Goal: Find specific page/section: Find specific page/section

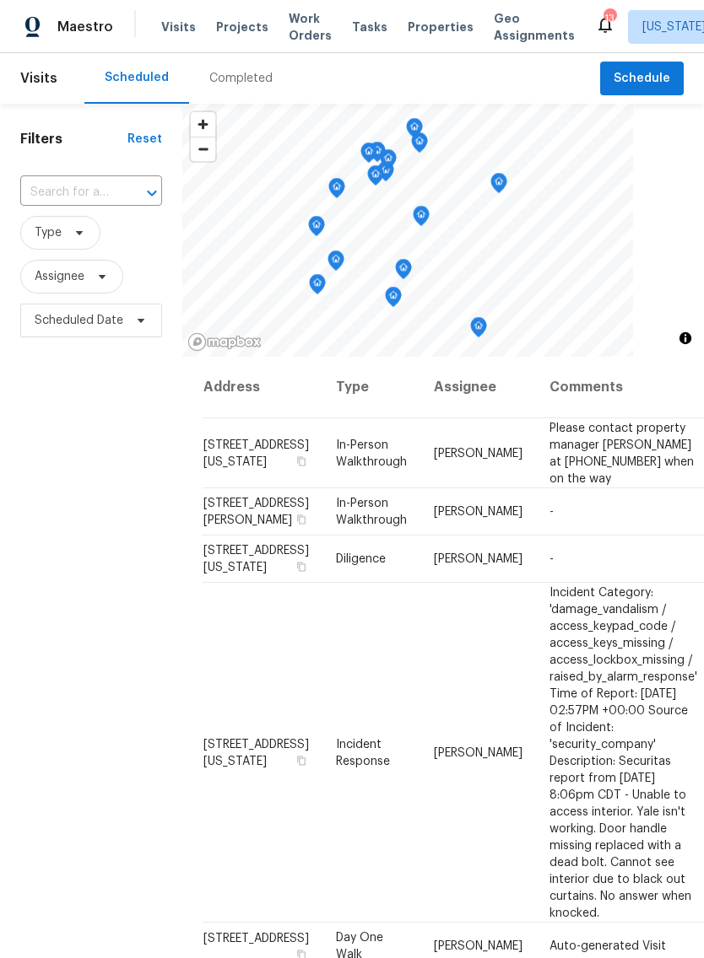
click at [424, 29] on span "Properties" at bounding box center [440, 27] width 66 height 17
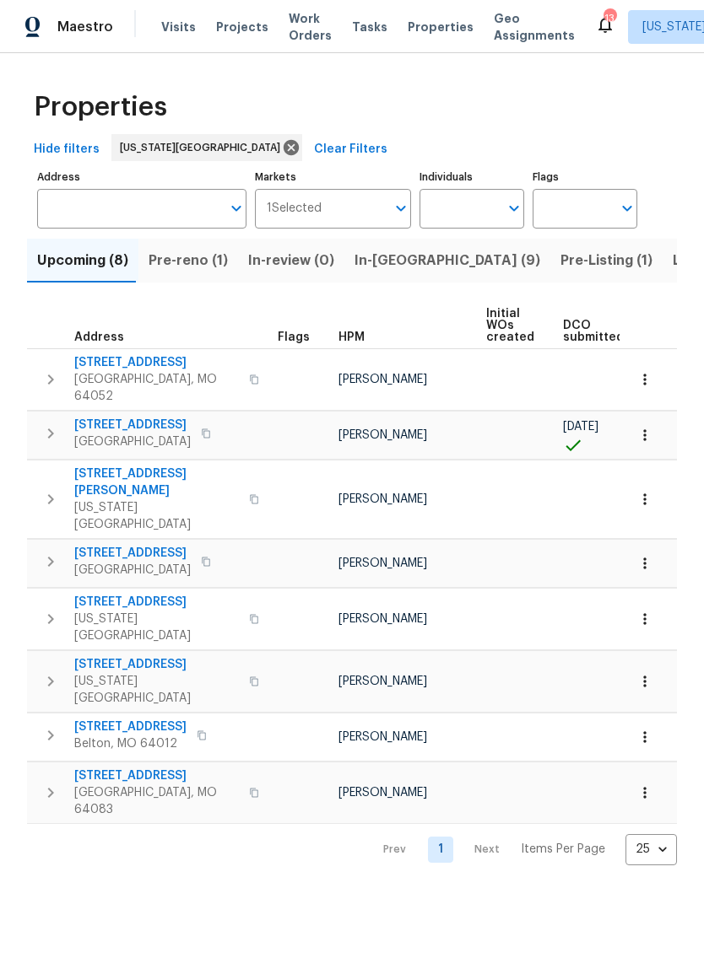
click at [197, 265] on span "Pre-reno (1)" at bounding box center [187, 261] width 79 height 24
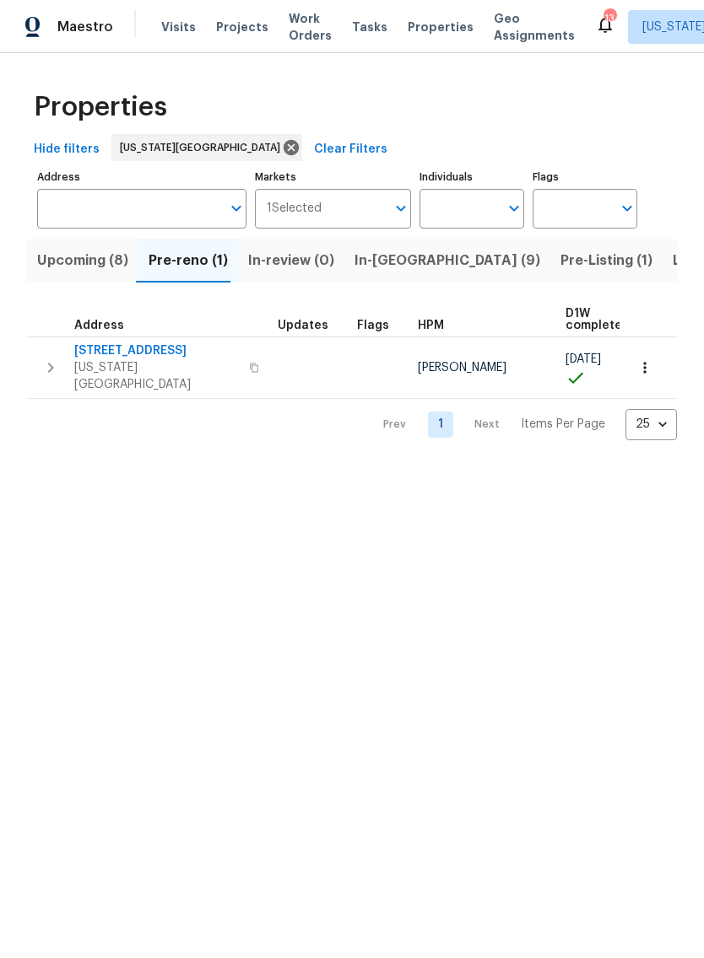
click at [388, 265] on span "In-[GEOGRAPHIC_DATA] (9)" at bounding box center [447, 261] width 186 height 24
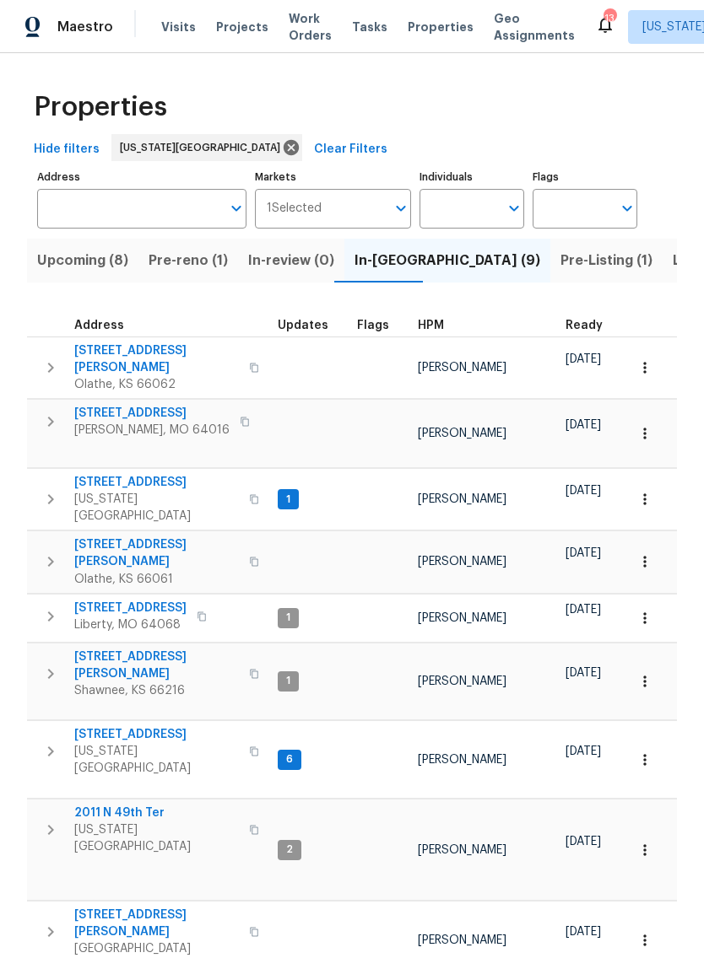
click at [672, 266] on span "Listed (31)" at bounding box center [706, 261] width 69 height 24
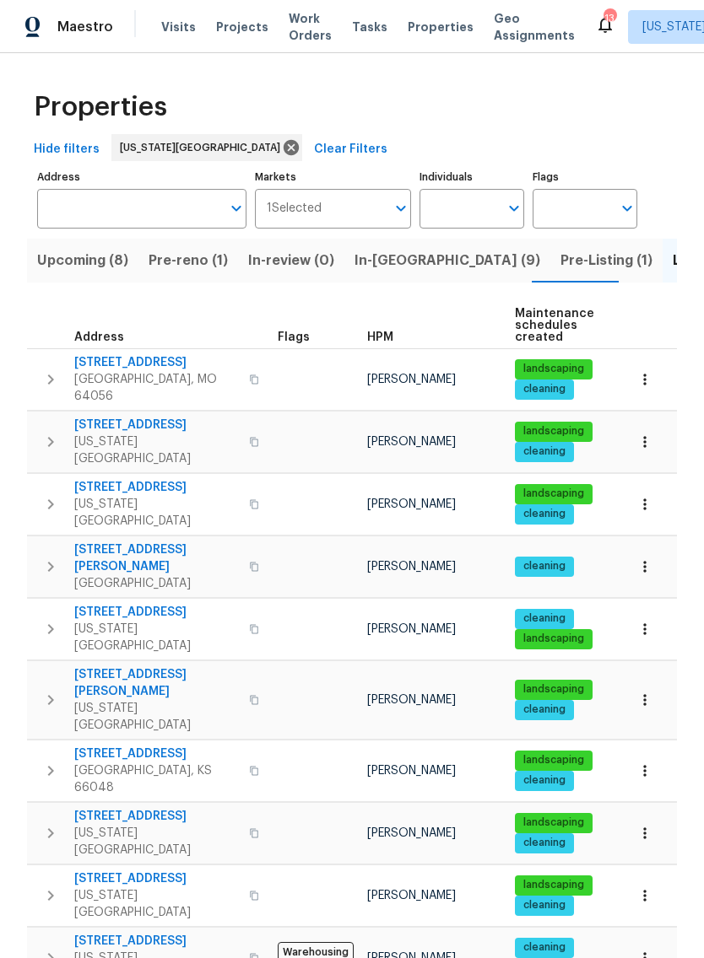
click at [132, 210] on input "Address" at bounding box center [129, 209] width 184 height 40
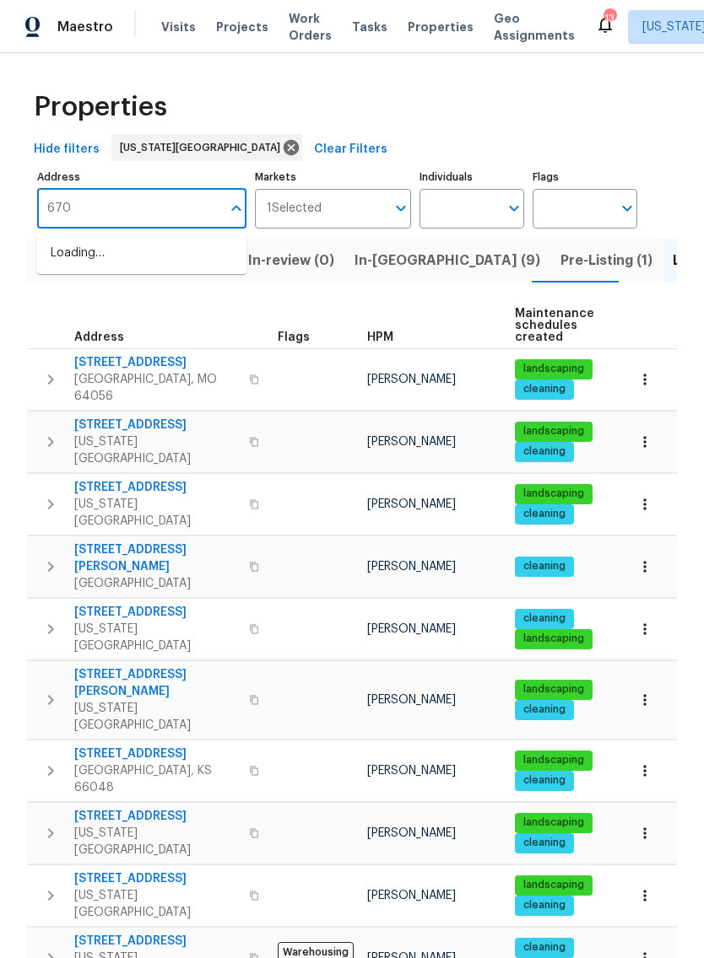
type input "6700"
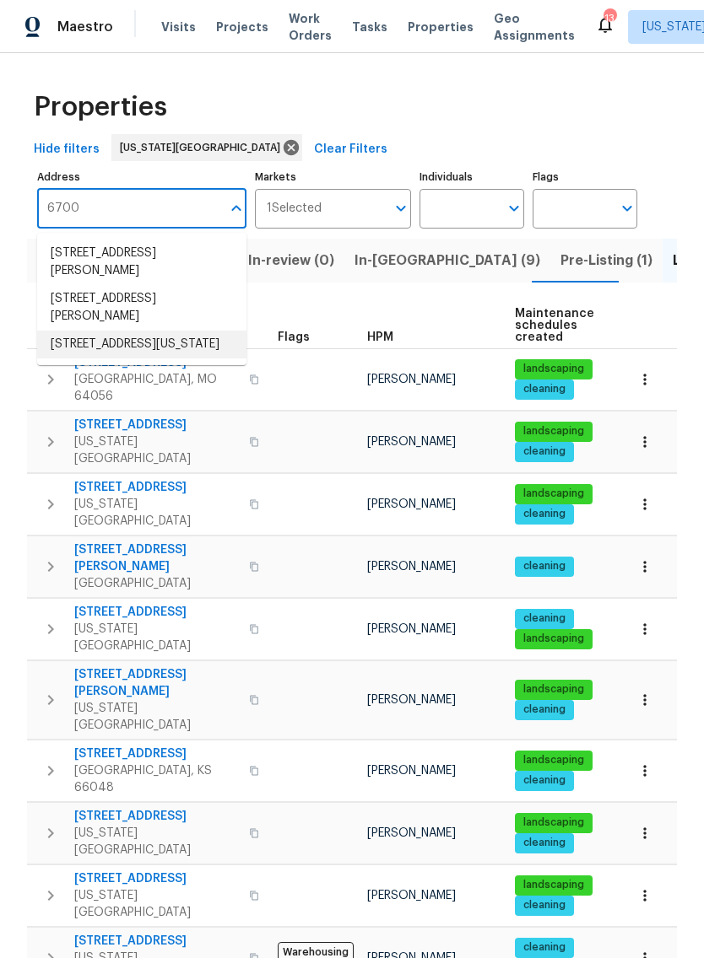
click at [130, 345] on li "[STREET_ADDRESS][US_STATE]" at bounding box center [141, 345] width 209 height 28
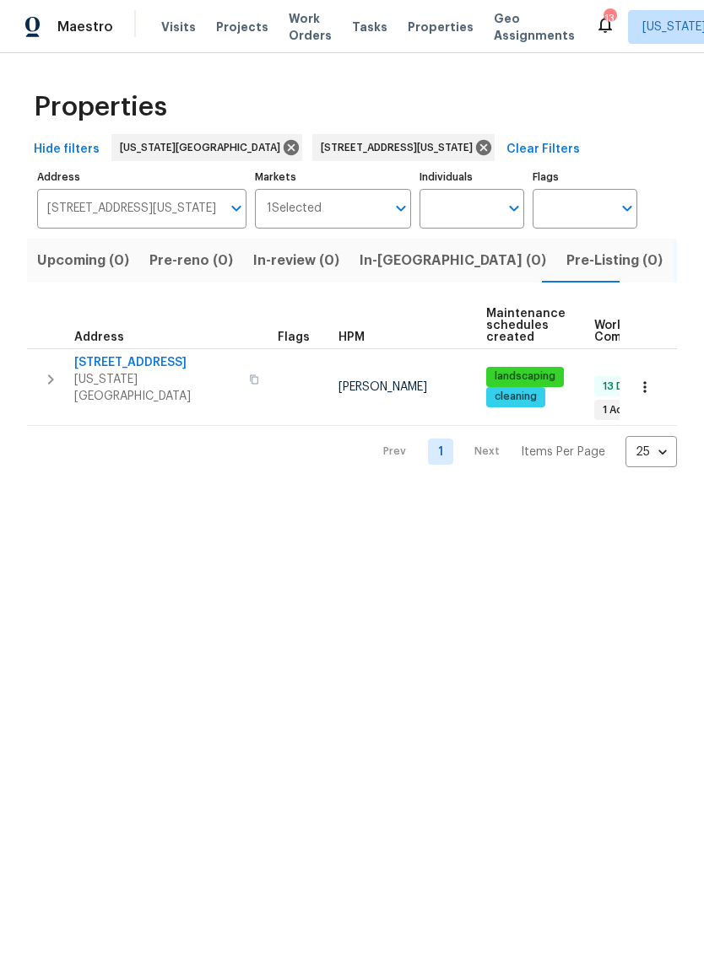
click at [148, 361] on span "[STREET_ADDRESS]" at bounding box center [156, 362] width 165 height 17
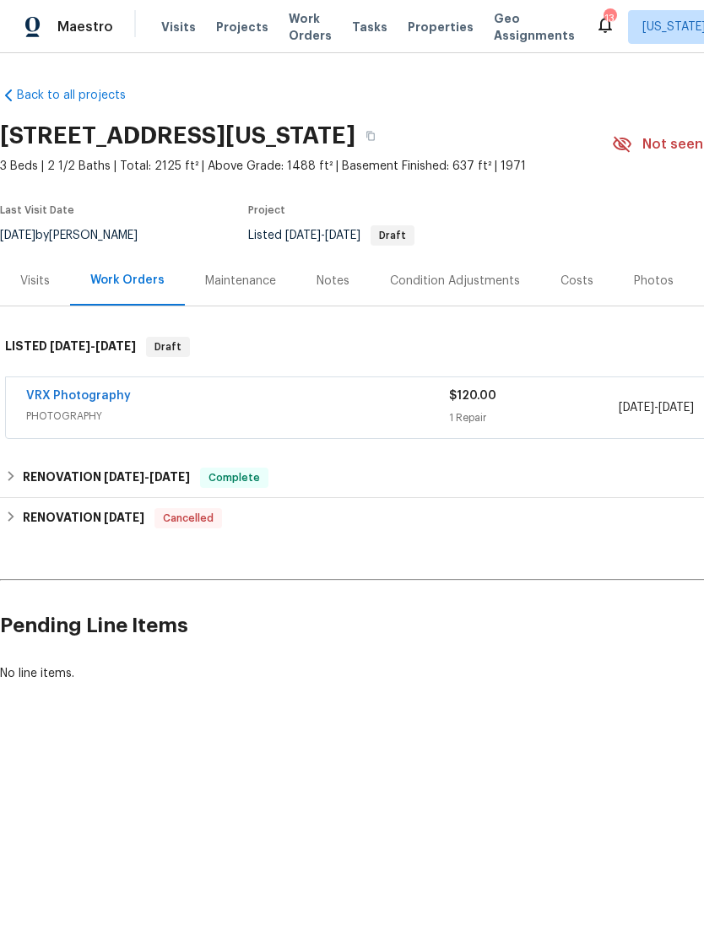
click at [332, 277] on div "Notes" at bounding box center [332, 280] width 33 height 17
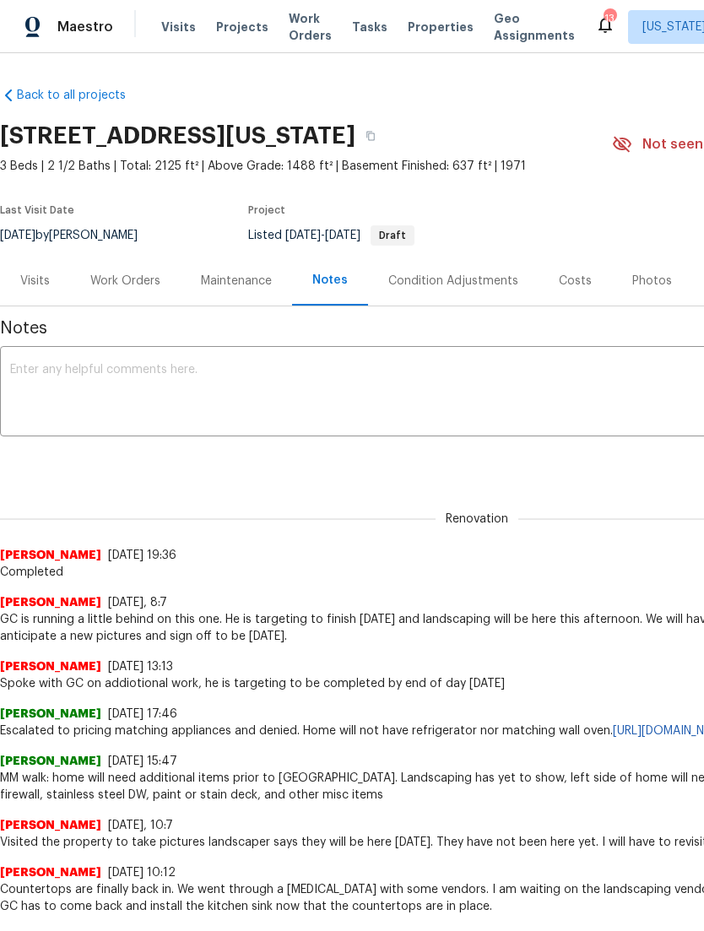
click at [150, 284] on div "Work Orders" at bounding box center [125, 280] width 70 height 17
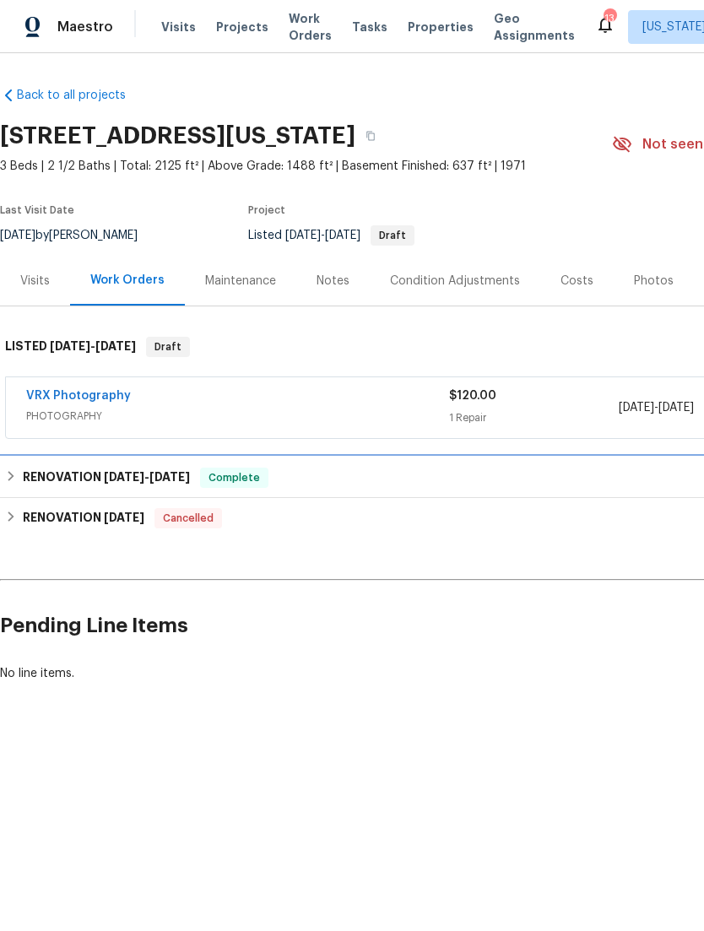
click at [56, 481] on h6 "RENOVATION 6/27/25 - 8/15/25" at bounding box center [106, 477] width 167 height 20
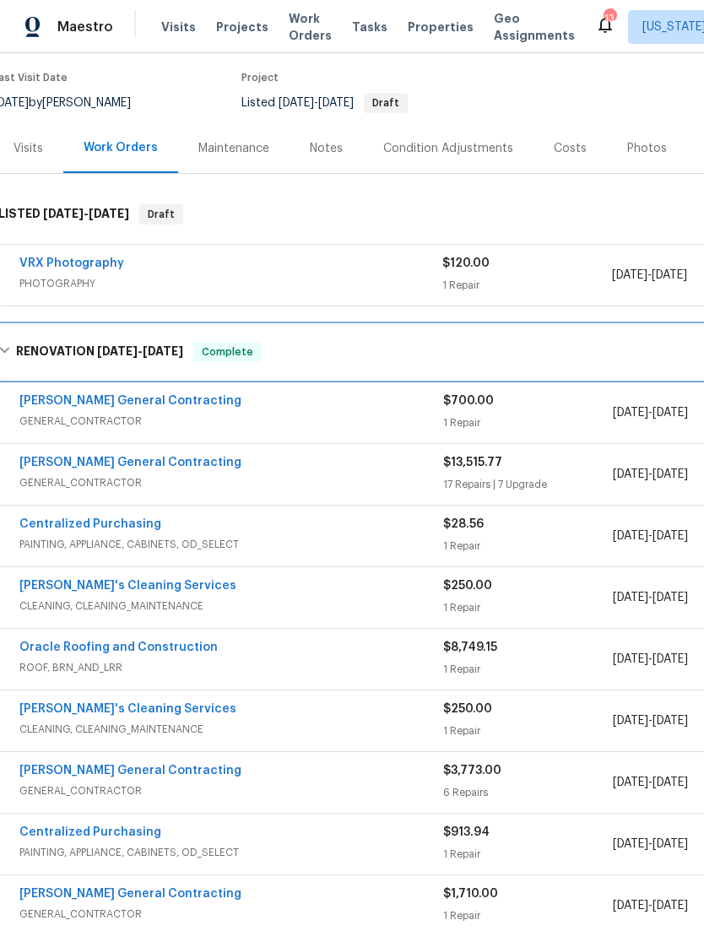
scroll to position [135, 7]
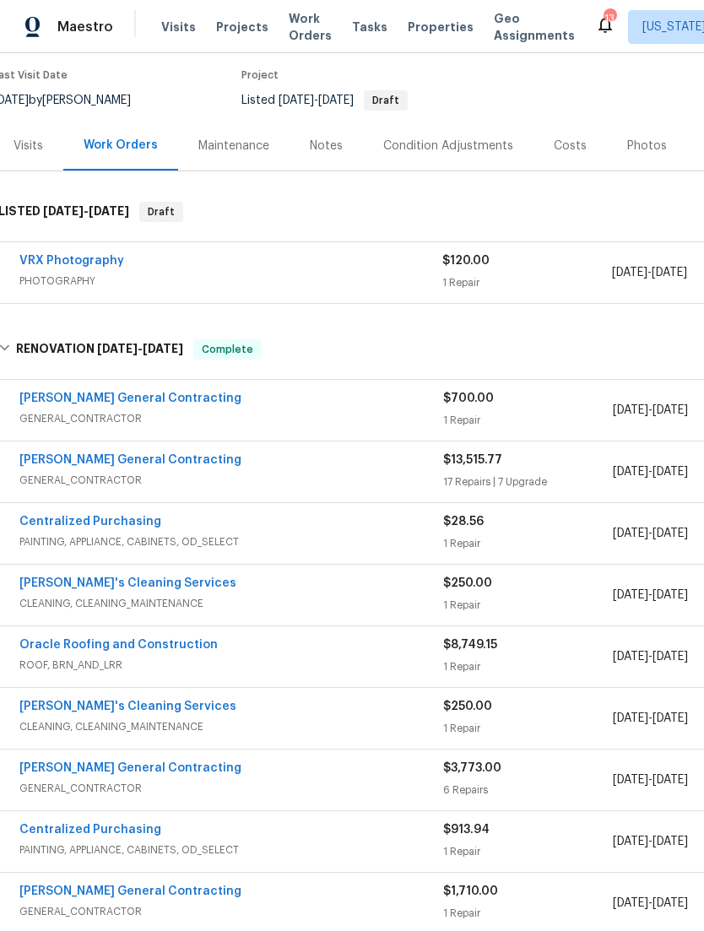
click at [181, 648] on link "Oracle Roofing and Construction" at bounding box center [118, 645] width 198 height 12
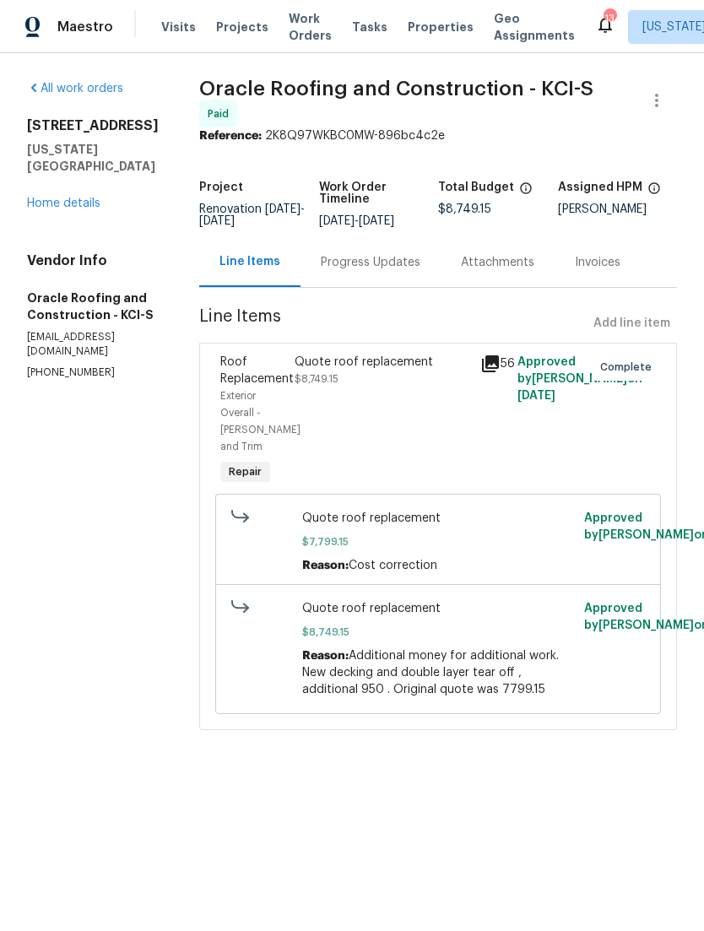
click at [497, 260] on div "Attachments" at bounding box center [497, 262] width 73 height 17
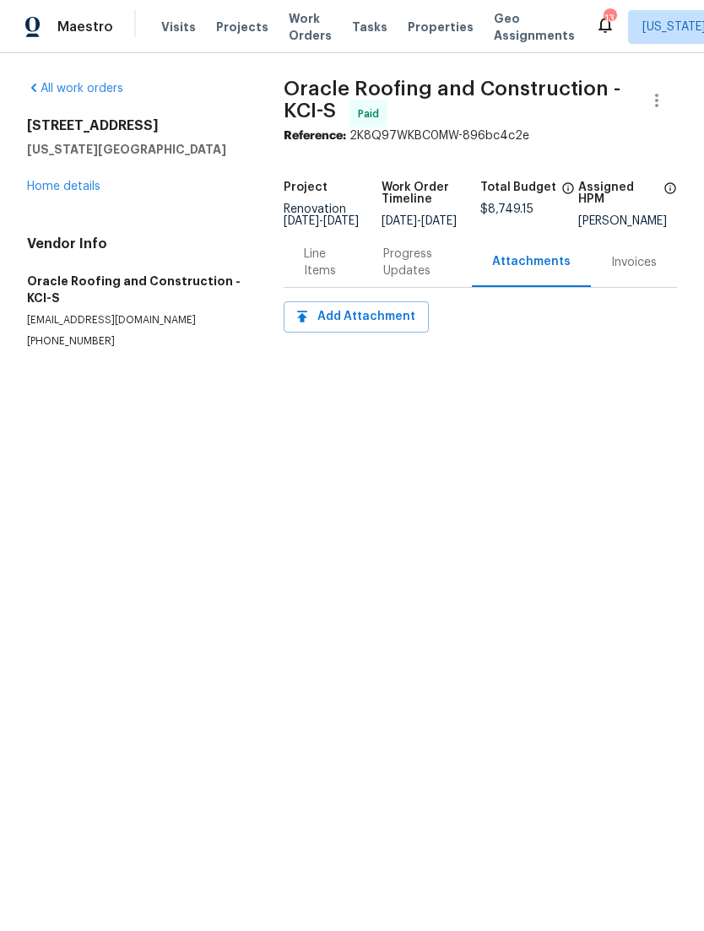
click at [413, 272] on div "Progress Updates" at bounding box center [417, 263] width 68 height 34
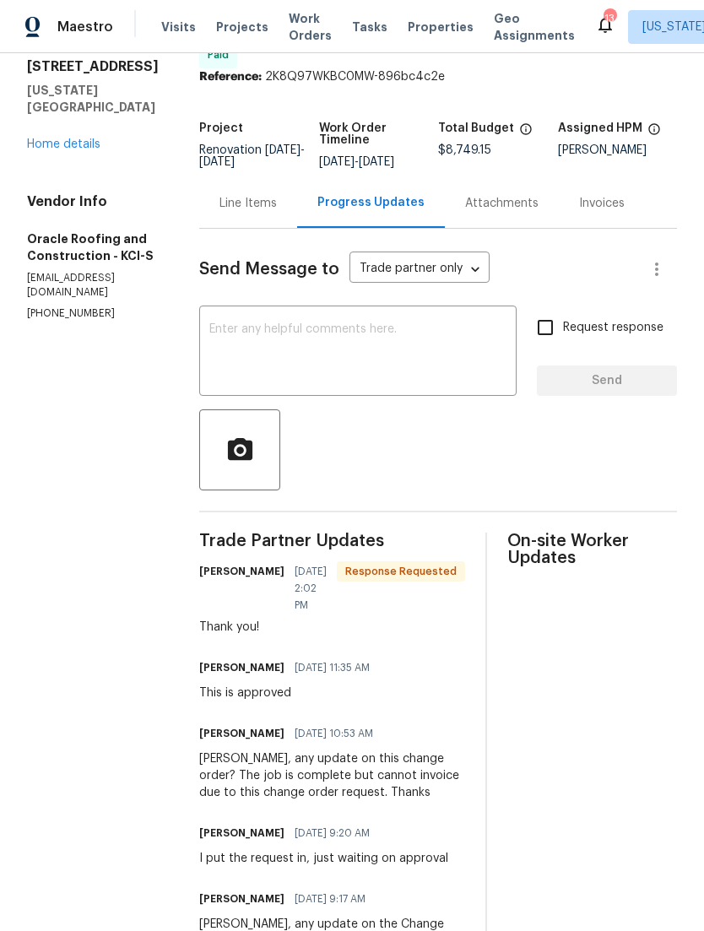
scroll to position [48, 0]
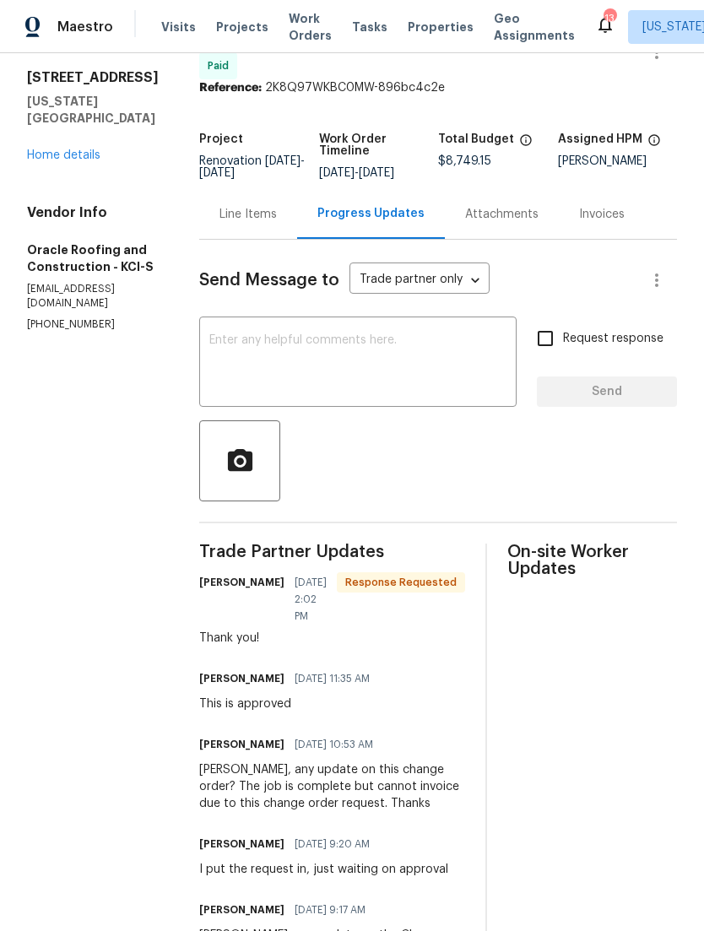
click at [504, 223] on div "Attachments" at bounding box center [501, 214] width 73 height 17
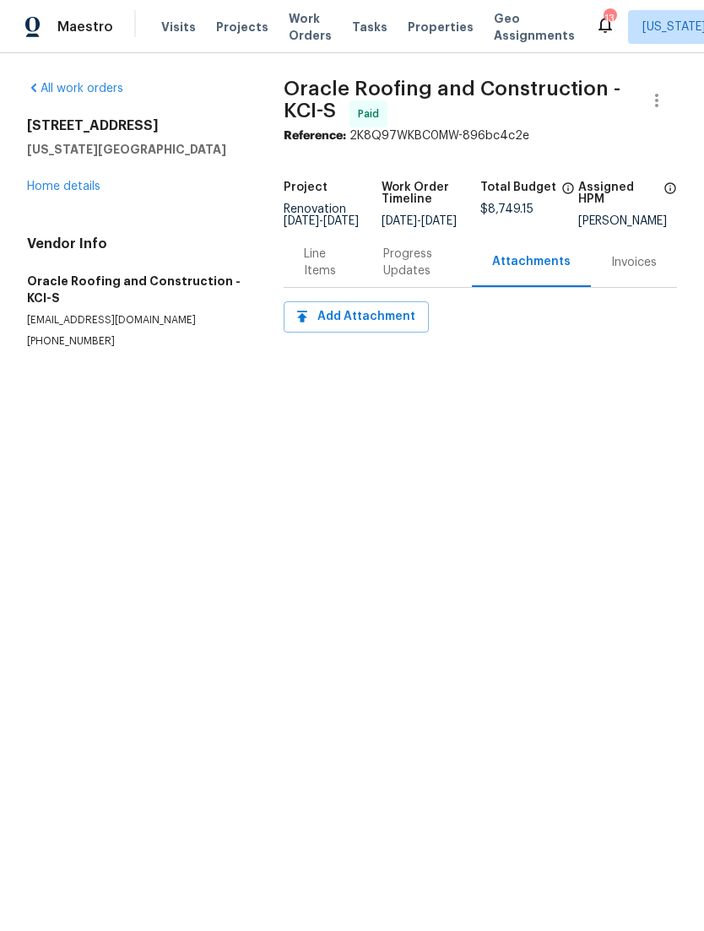
click at [642, 267] on div "Invoices" at bounding box center [634, 262] width 46 height 17
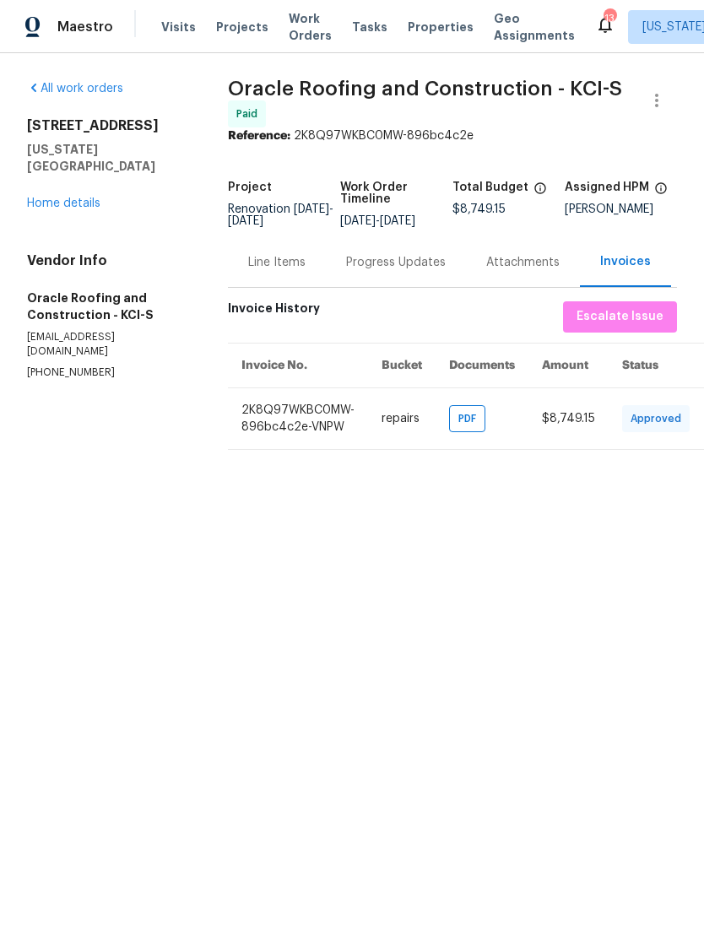
click at [315, 449] on td "2K8Q97WKBC0MW-896bc4c2e-VNPW" at bounding box center [298, 418] width 140 height 62
click at [464, 427] on span "PDF" at bounding box center [470, 418] width 24 height 17
click at [291, 271] on div "Line Items" at bounding box center [276, 262] width 57 height 17
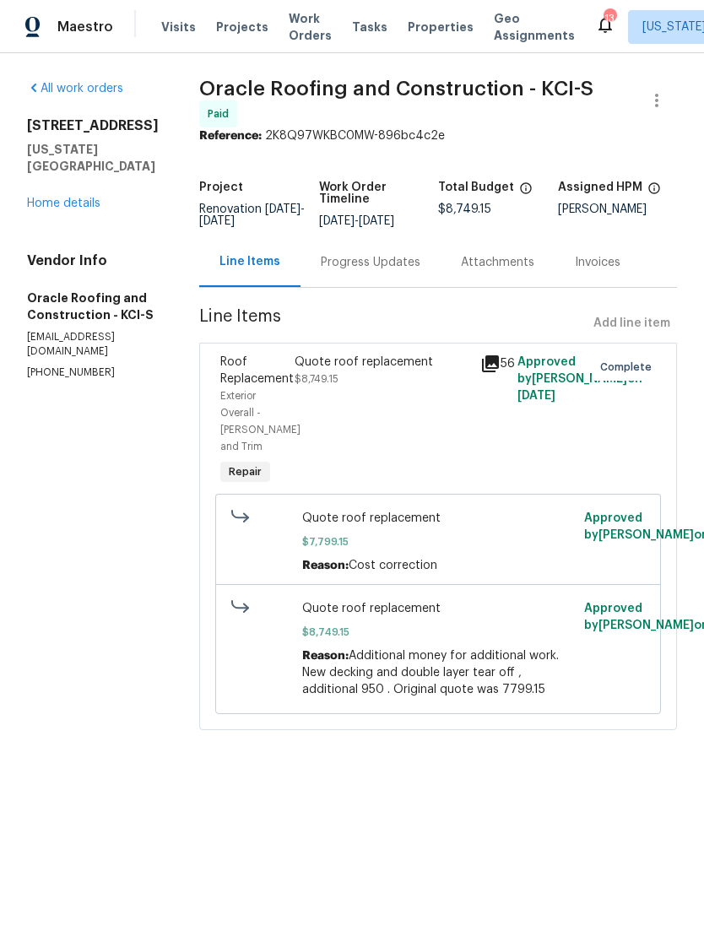
click at [396, 271] on div "Progress Updates" at bounding box center [371, 262] width 100 height 17
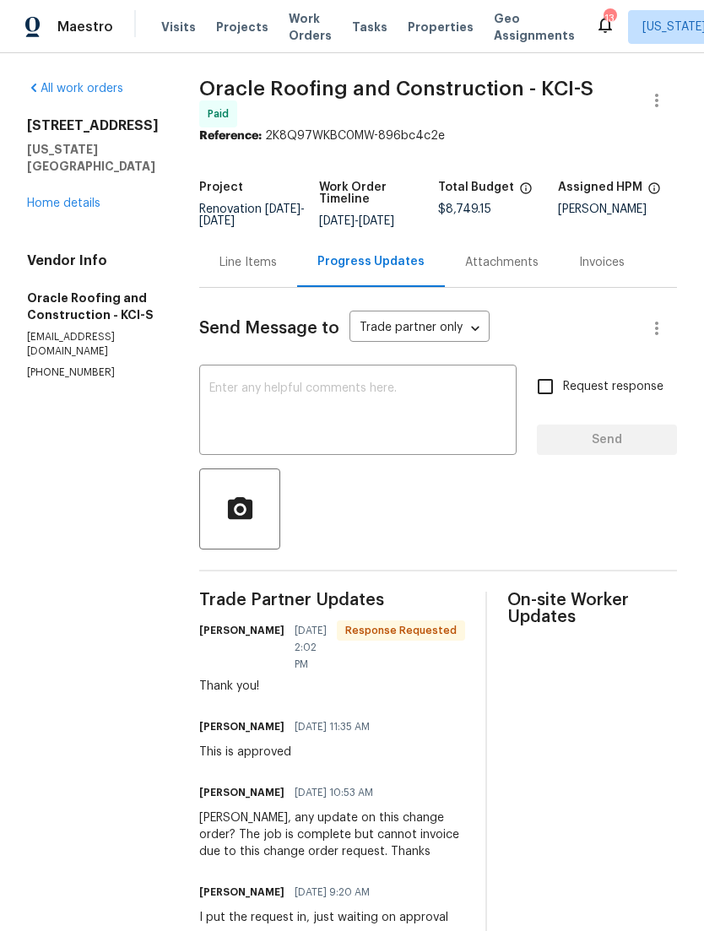
click at [598, 263] on div "Invoices" at bounding box center [602, 262] width 46 height 17
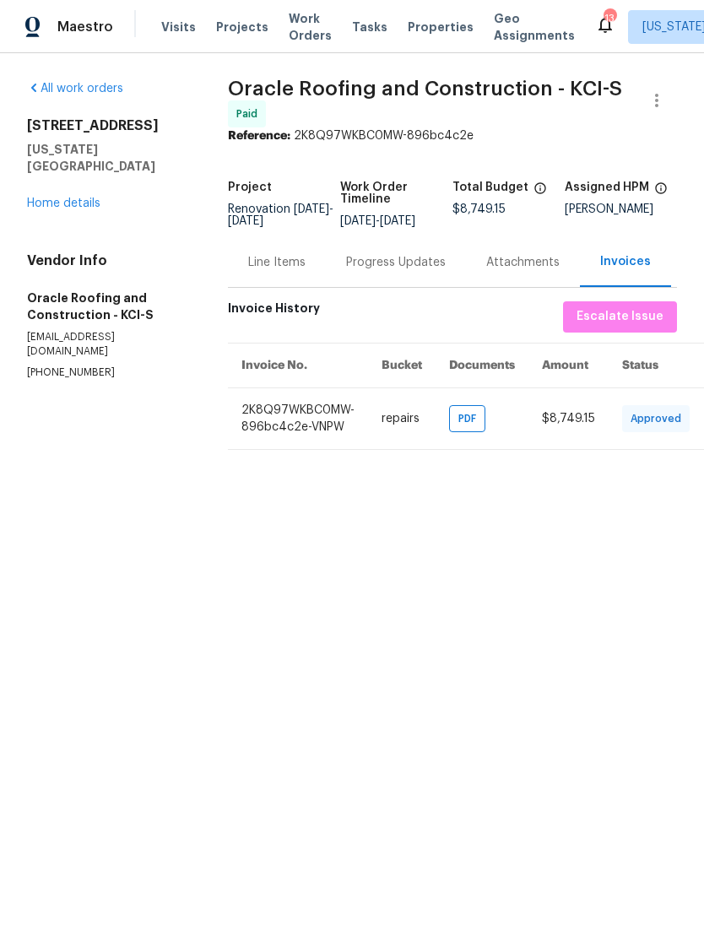
click at [286, 271] on div "Line Items" at bounding box center [276, 262] width 57 height 17
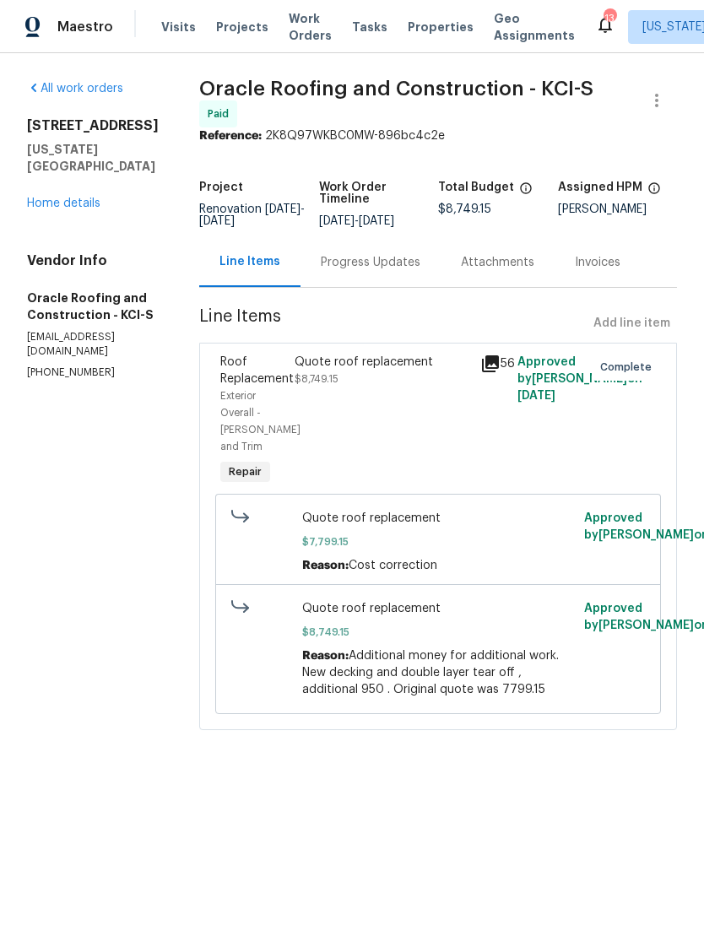
click at [557, 393] on div "Approved by Luis Chavez on 7/29/2025" at bounding box center [549, 420] width 74 height 145
click at [505, 366] on div "56" at bounding box center [493, 363] width 27 height 20
click at [635, 359] on div at bounding box center [641, 420] width 37 height 145
click at [471, 356] on div "Quote roof replacement $8,749.15" at bounding box center [382, 420] width 186 height 145
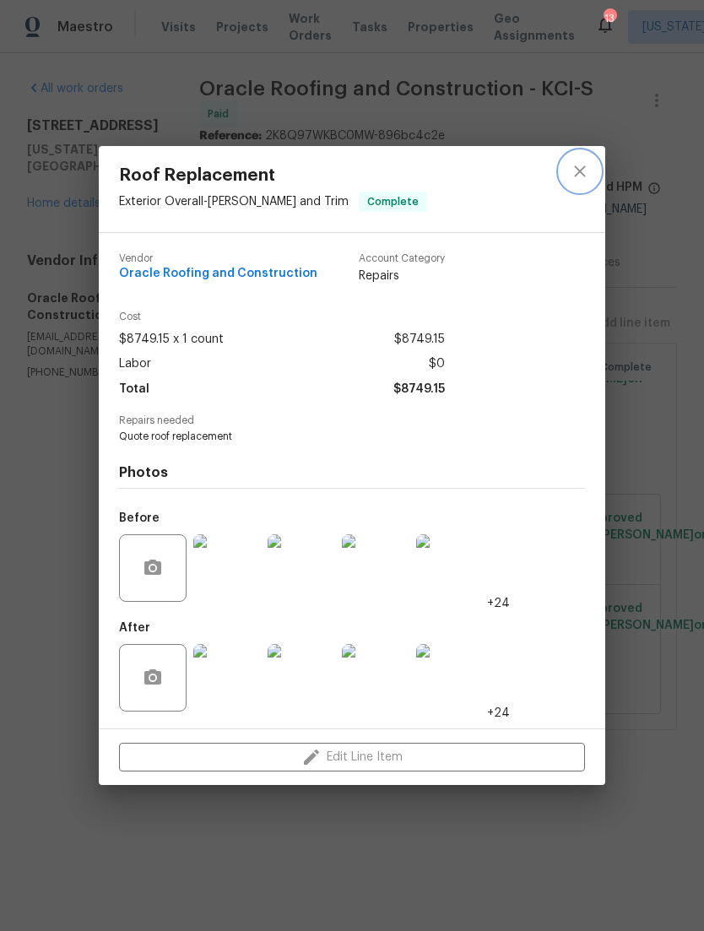
click at [585, 164] on icon "close" at bounding box center [579, 171] width 20 height 20
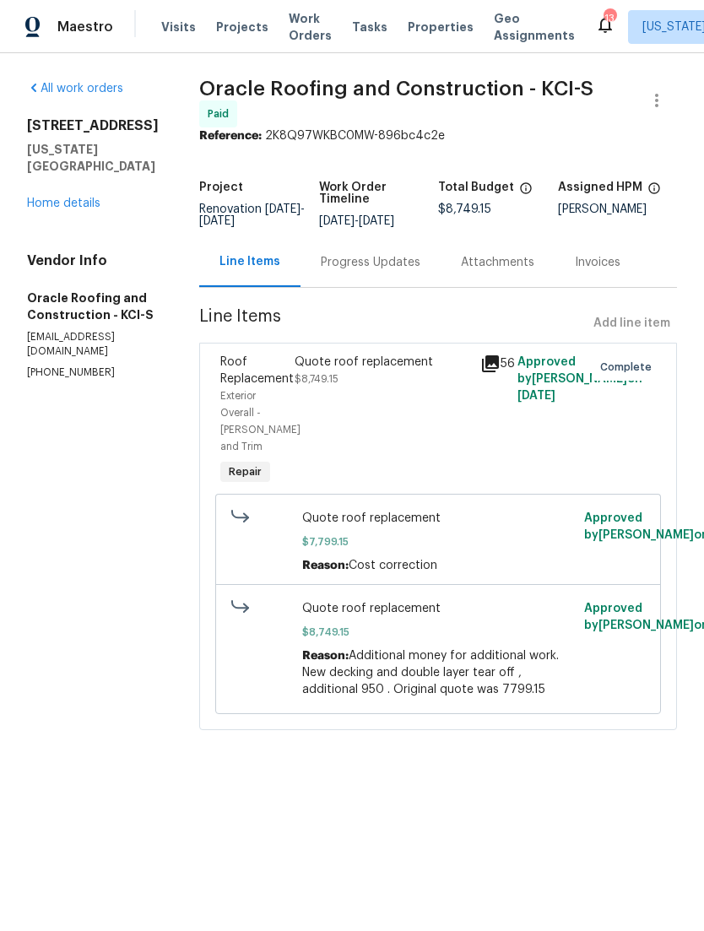
click at [387, 271] on div "Progress Updates" at bounding box center [371, 262] width 100 height 17
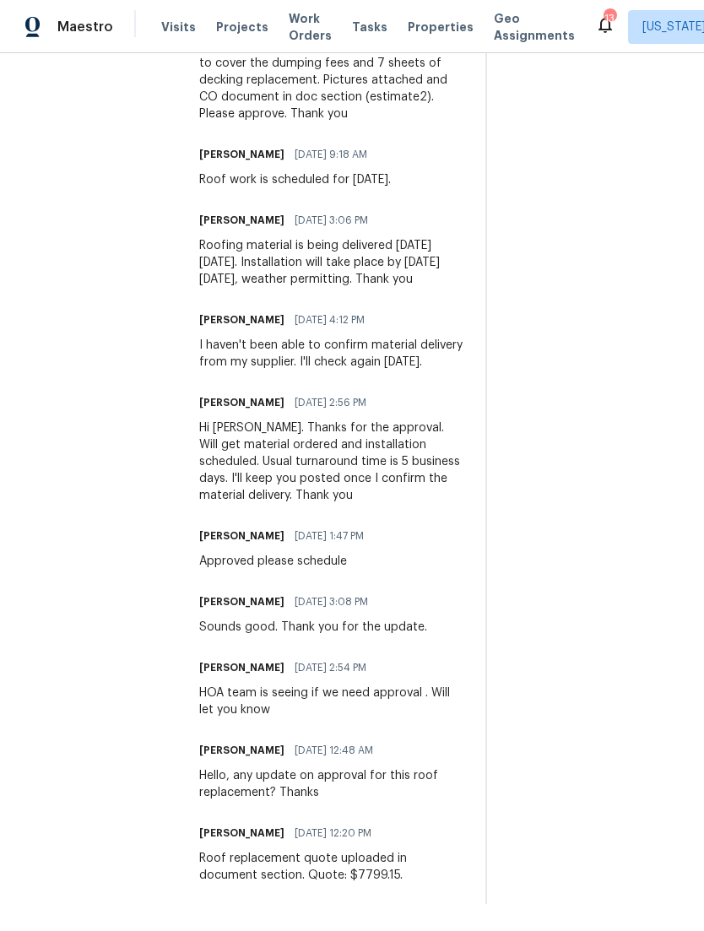
scroll to position [54, 0]
